Goal: Information Seeking & Learning: Learn about a topic

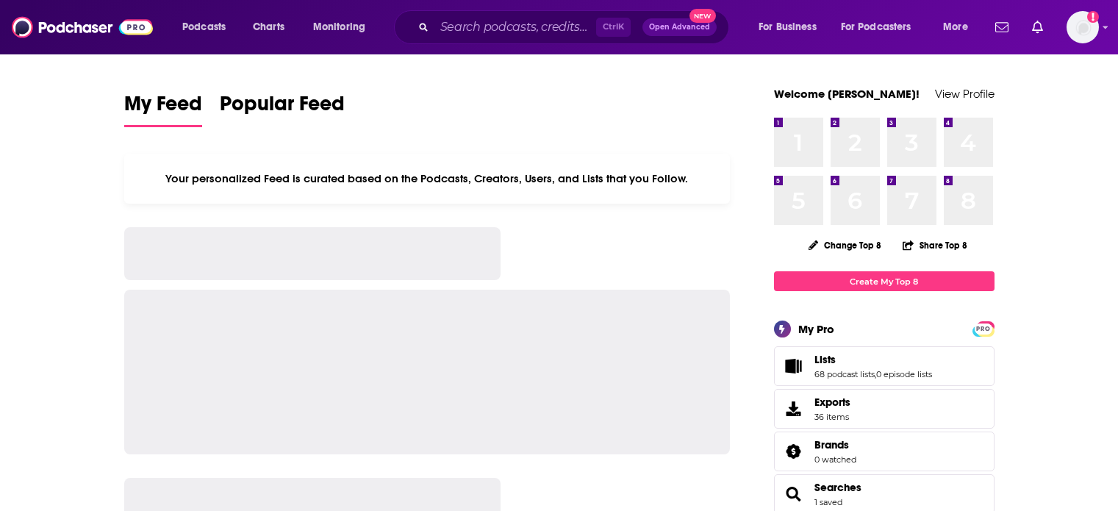
click at [421, 23] on icon "Search podcasts, credits, & more..." at bounding box center [423, 27] width 8 height 8
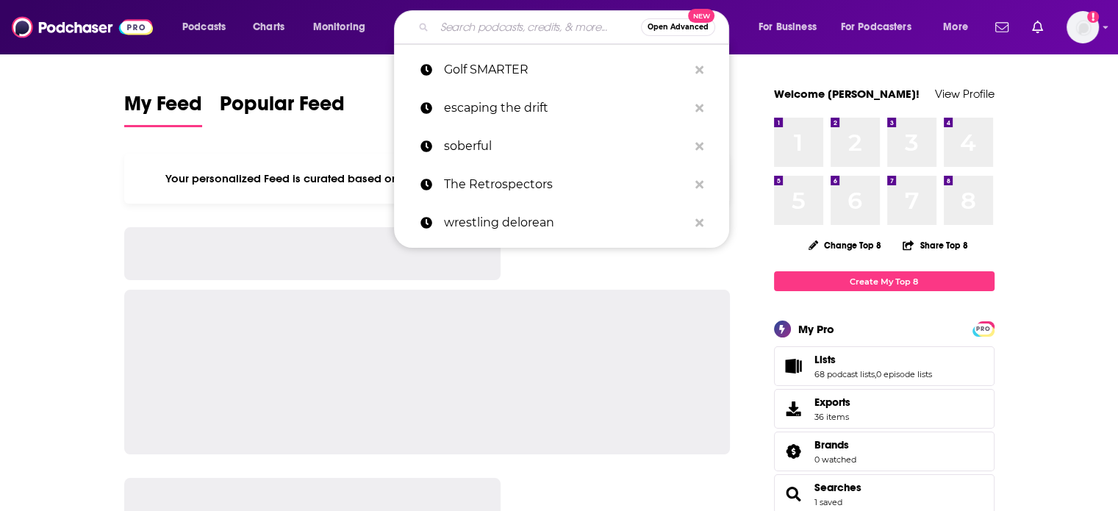
paste input "True Crime All the Time"
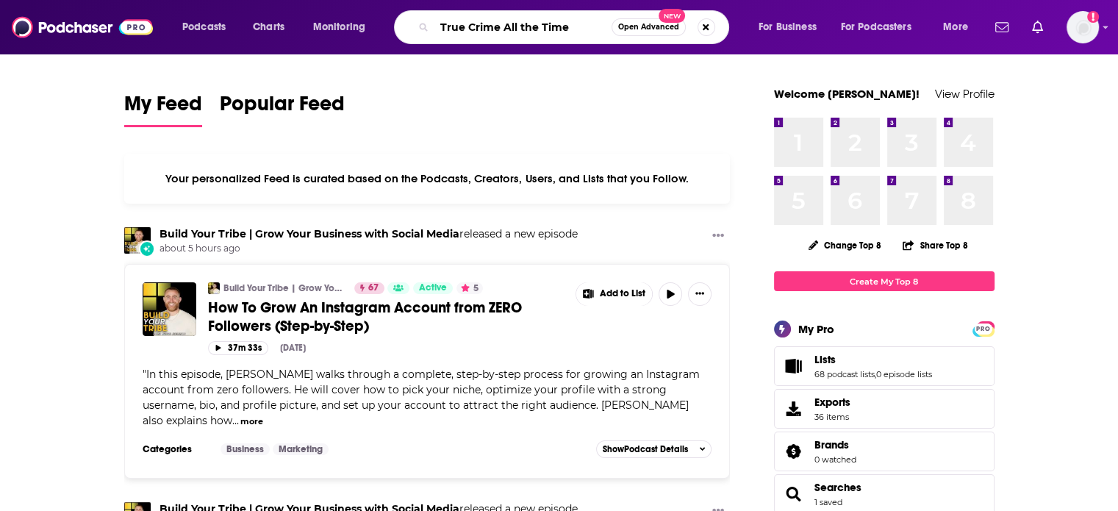
type input "True Crime All the Time"
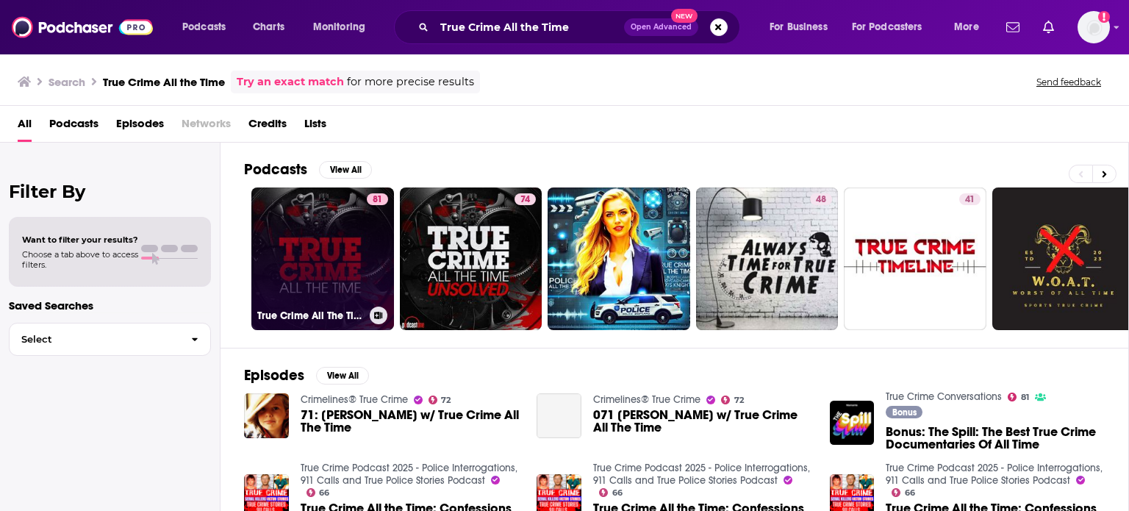
click at [323, 257] on link "81 True Crime All The Time" at bounding box center [322, 258] width 143 height 143
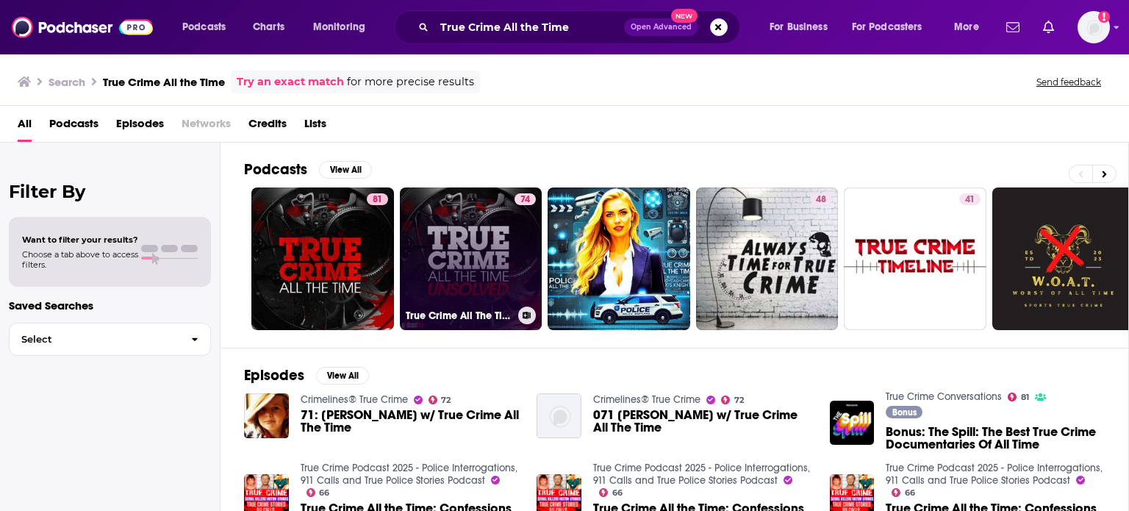
click at [485, 248] on link "74 True Crime All The Time Unsolved" at bounding box center [471, 258] width 143 height 143
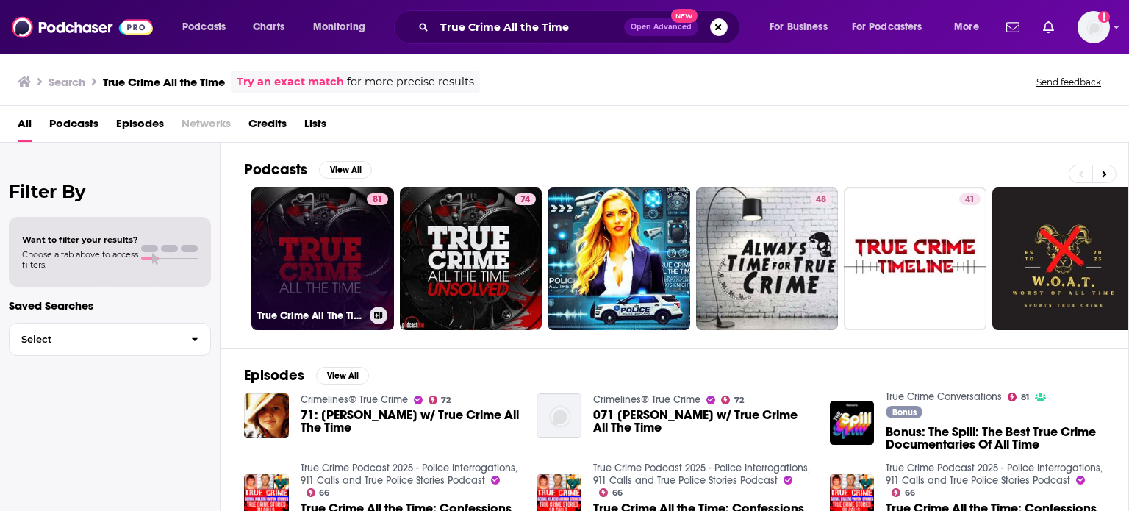
click at [312, 249] on link "81 True Crime All The Time" at bounding box center [322, 258] width 143 height 143
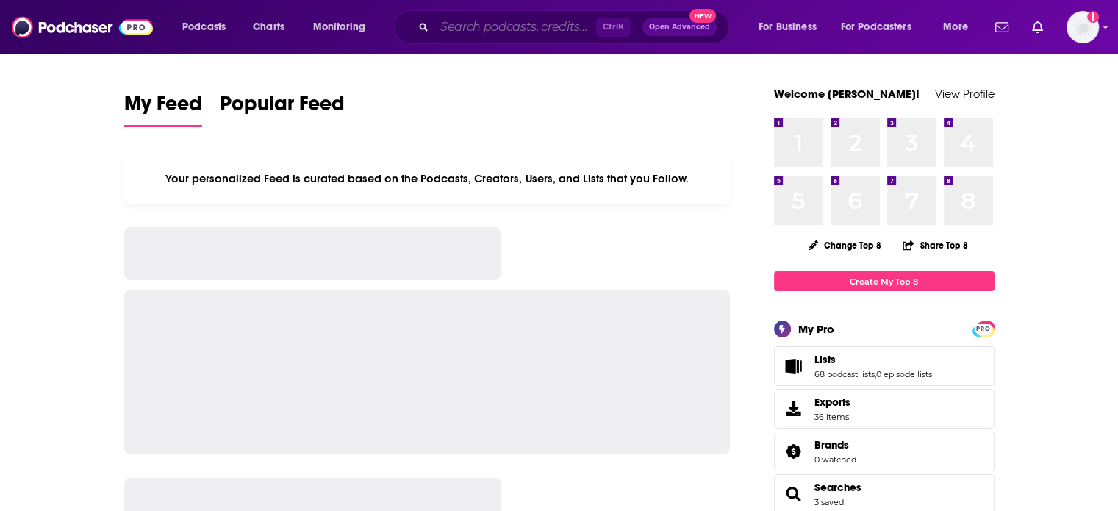
click at [468, 21] on input "Search podcasts, credits, & more..." at bounding box center [515, 27] width 162 height 24
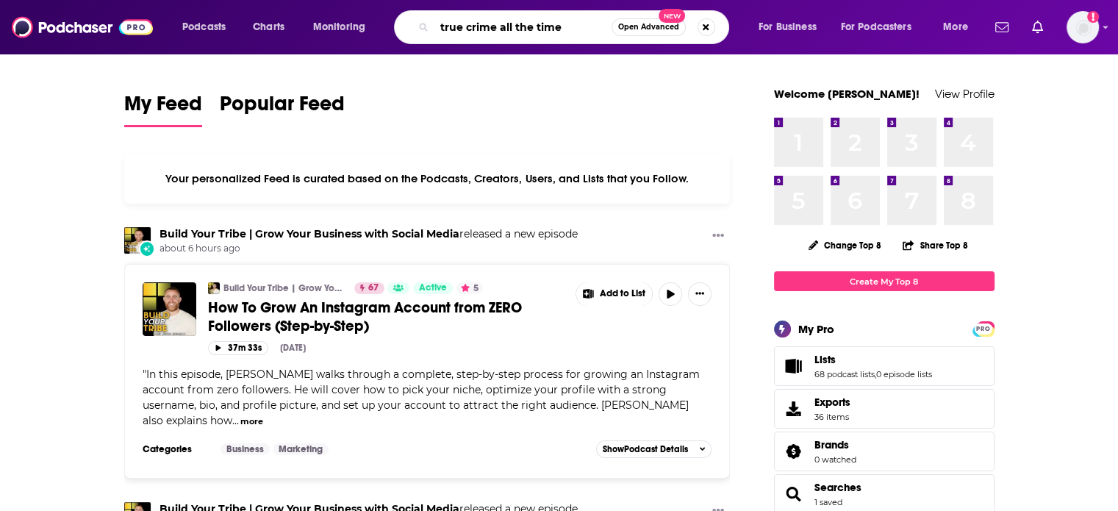
type input "true crime all the time"
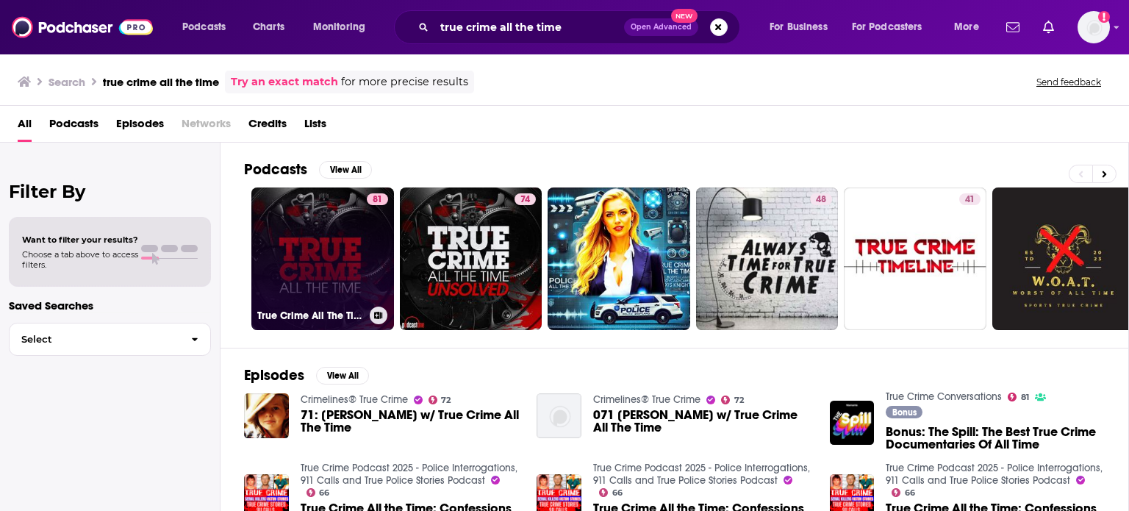
click at [337, 235] on link "81 True Crime All The Time" at bounding box center [322, 258] width 143 height 143
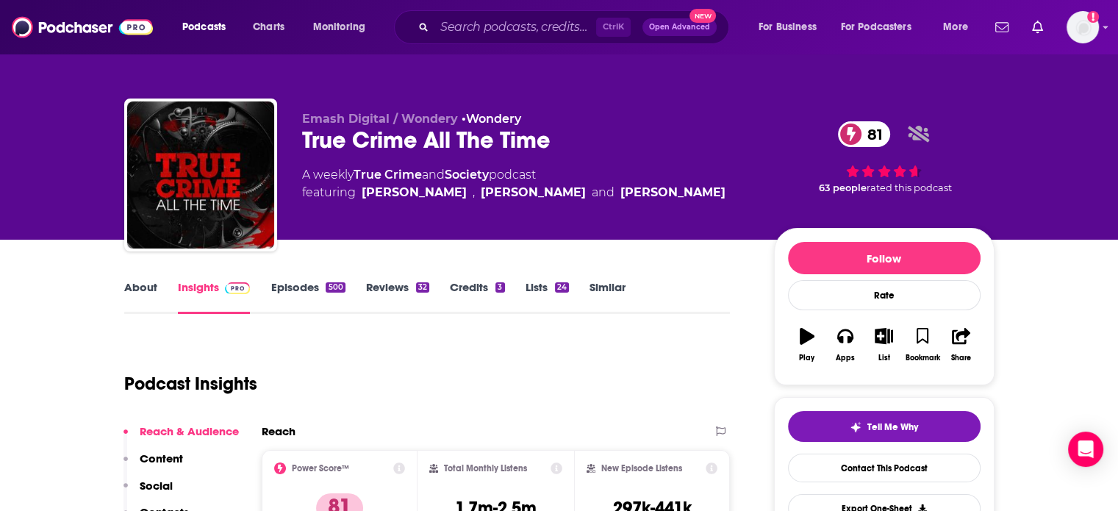
click at [322, 280] on link "Episodes 500" at bounding box center [308, 297] width 74 height 34
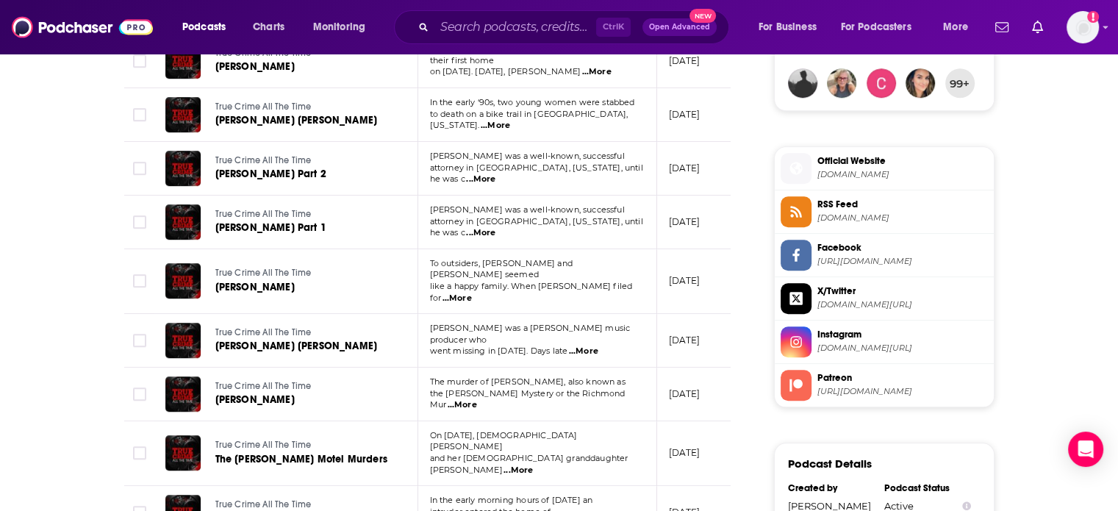
scroll to position [1250, 0]
